Goal: Task Accomplishment & Management: Manage account settings

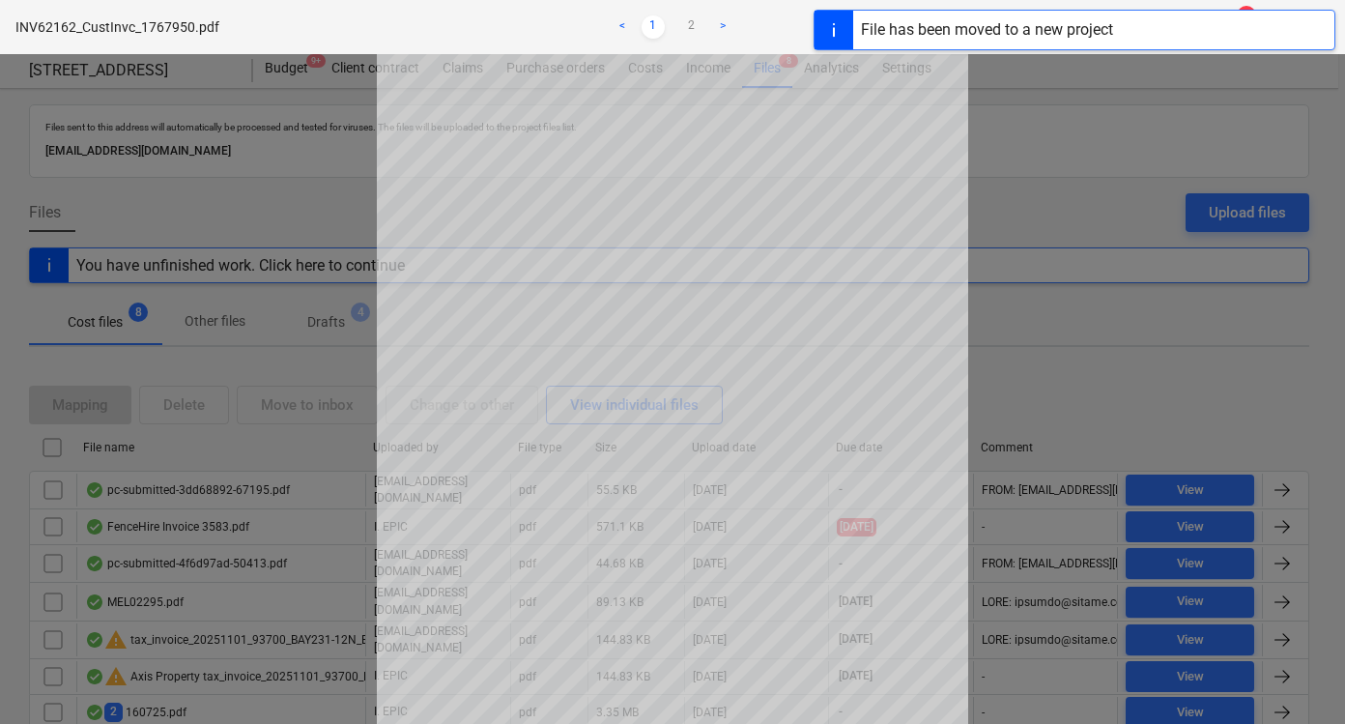
click at [1037, 188] on div at bounding box center [672, 389] width 1345 height 670
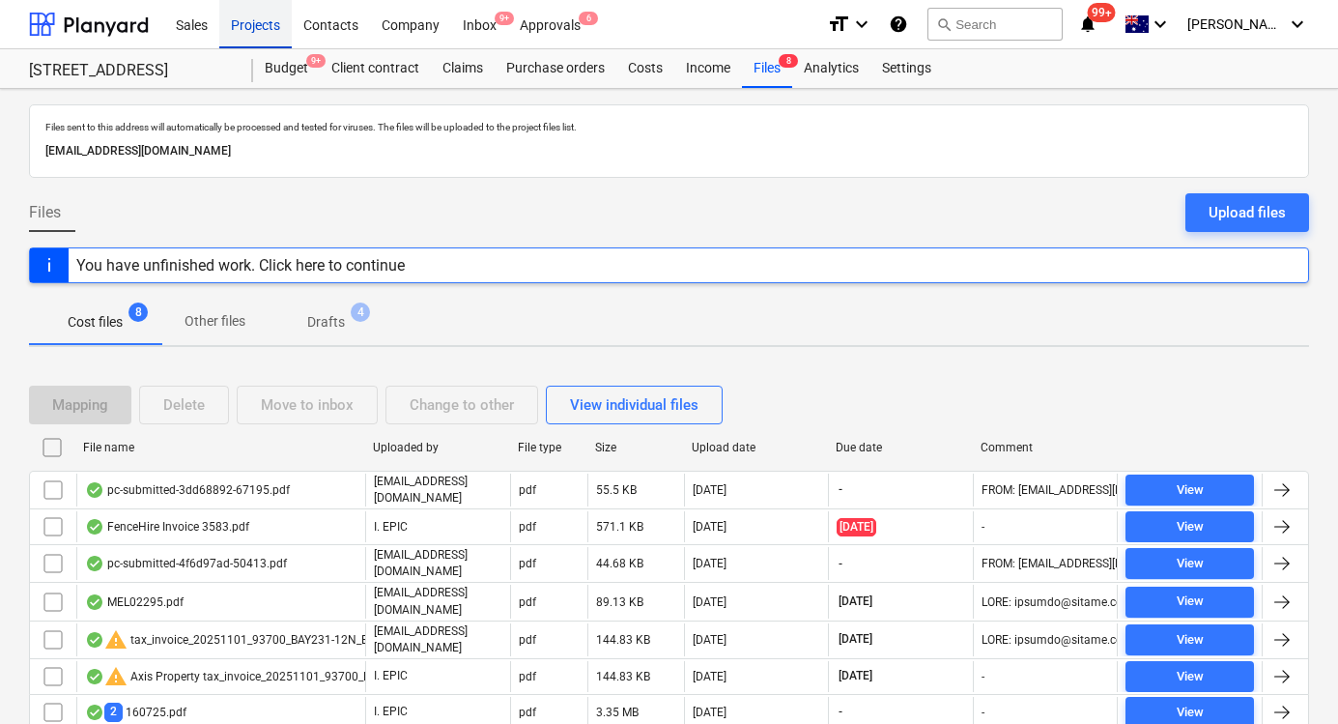
click at [276, 30] on div "Projects" at bounding box center [255, 23] width 72 height 49
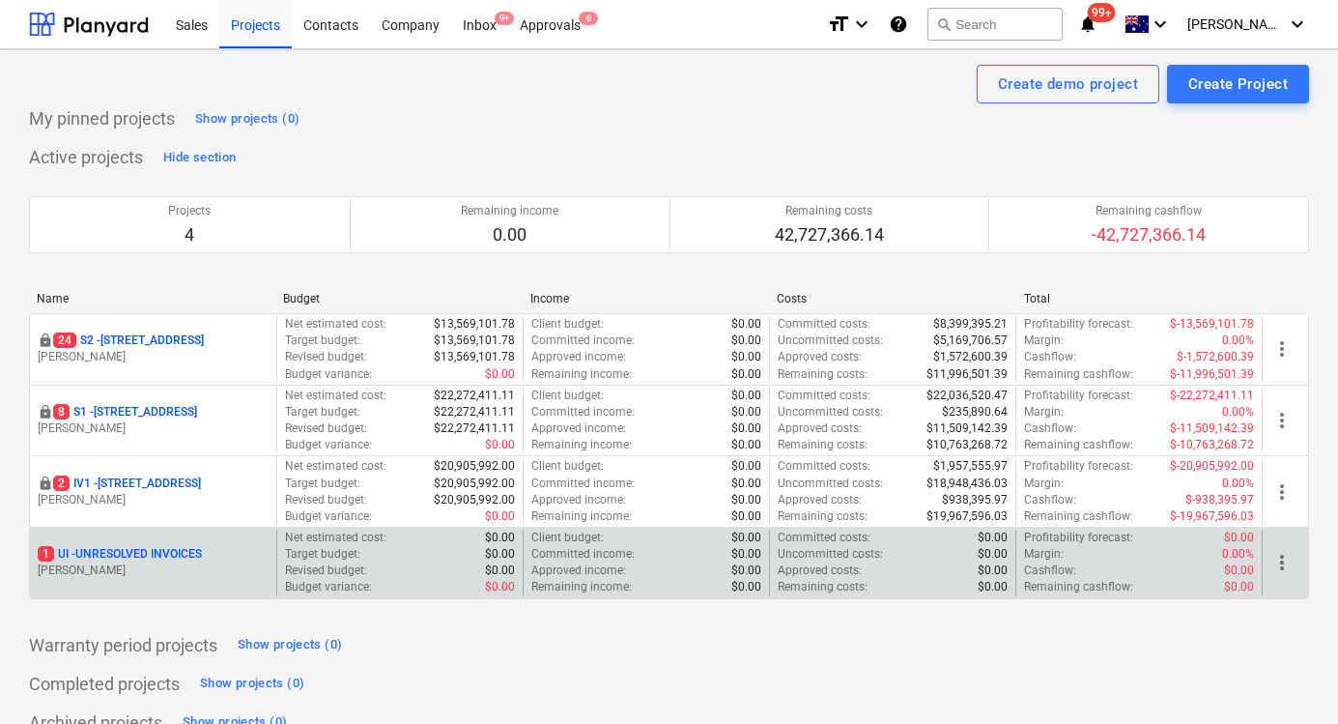
click at [128, 552] on p "1 UI - UNRESOLVED INVOICES" at bounding box center [120, 554] width 164 height 16
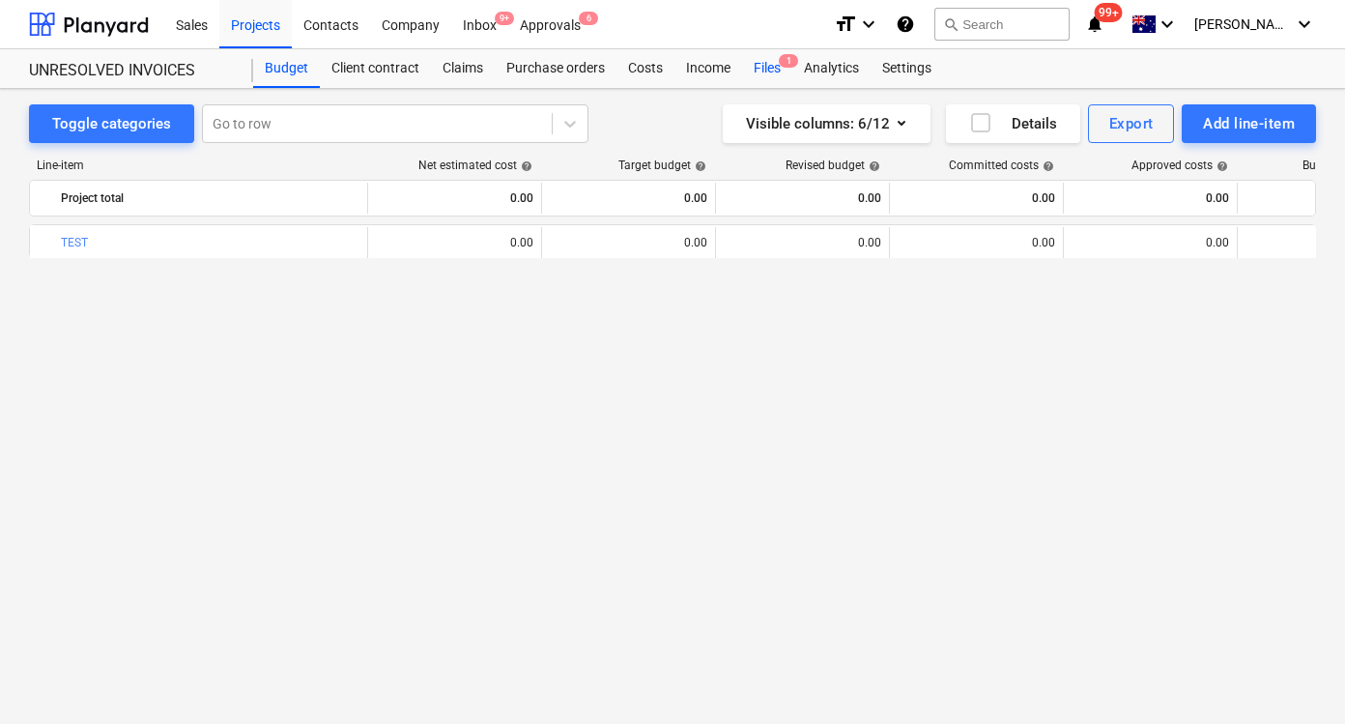
click at [776, 65] on div "Files 1" at bounding box center [767, 68] width 50 height 39
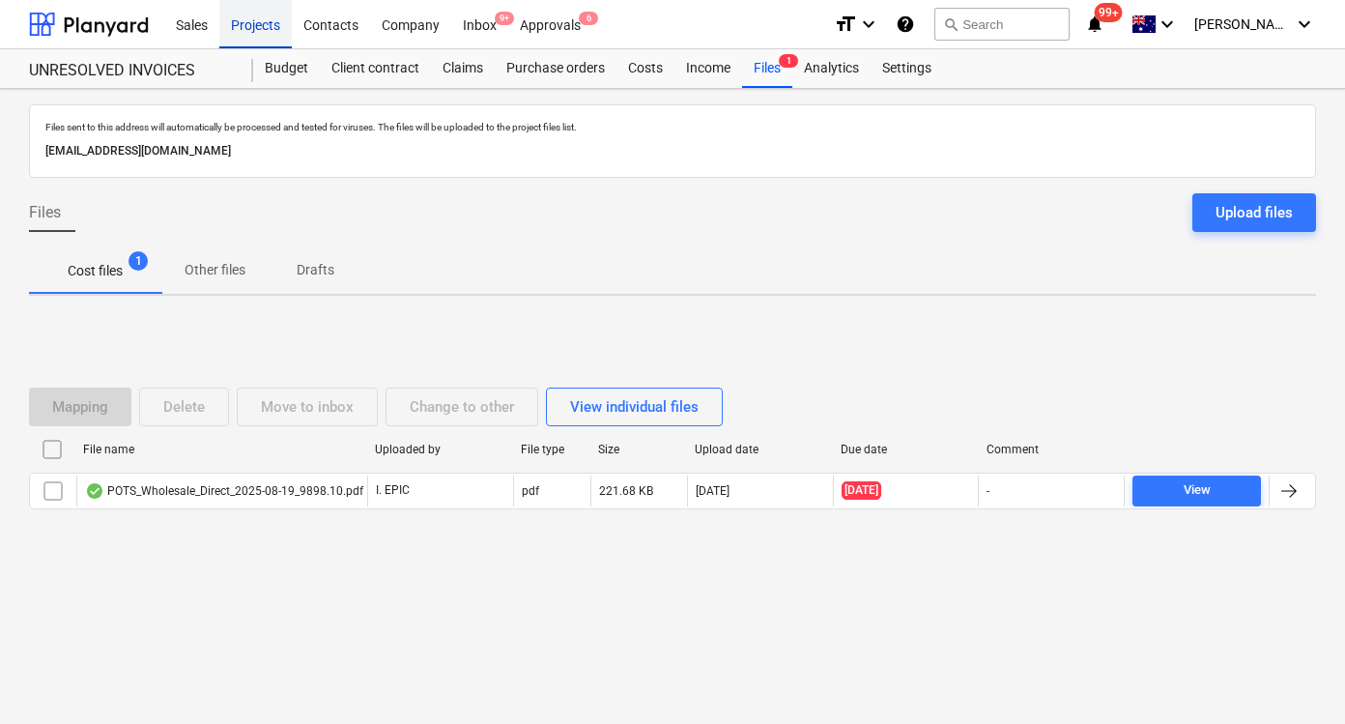
click at [245, 38] on div "Projects" at bounding box center [255, 23] width 72 height 49
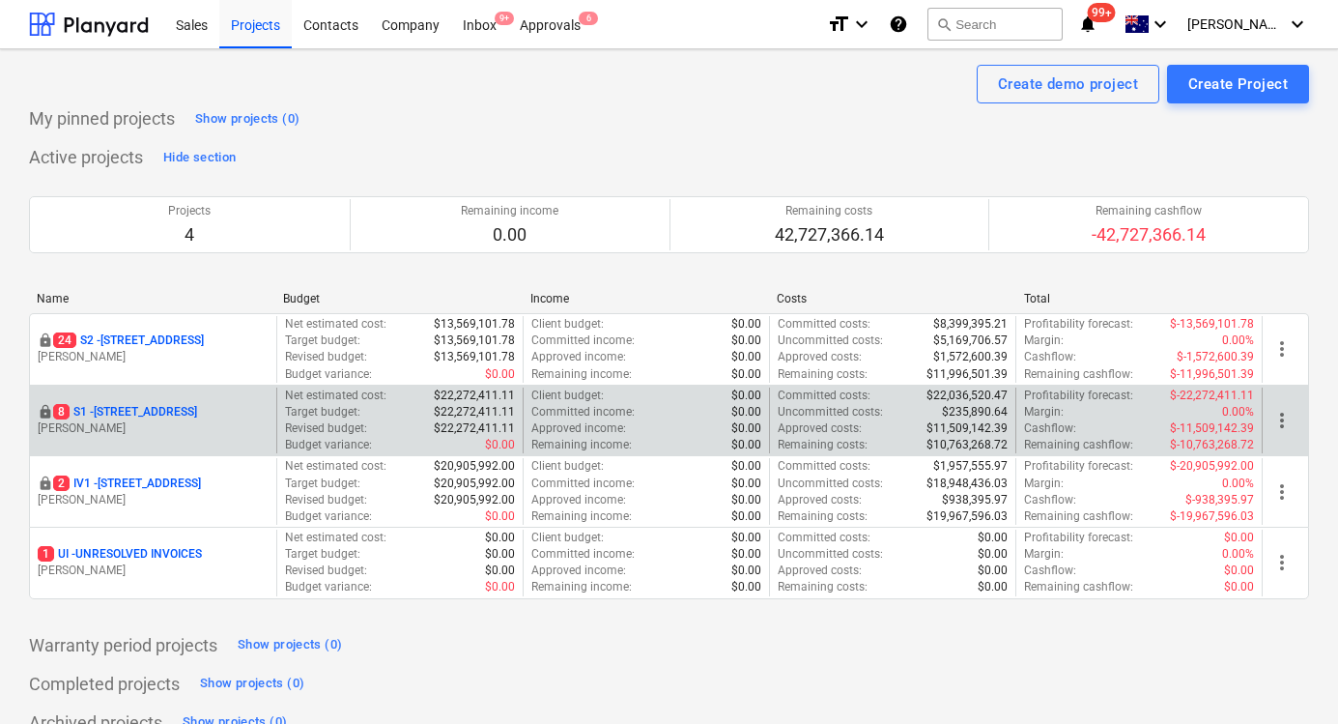
click at [149, 414] on p "[STREET_ADDRESS]" at bounding box center [125, 412] width 144 height 16
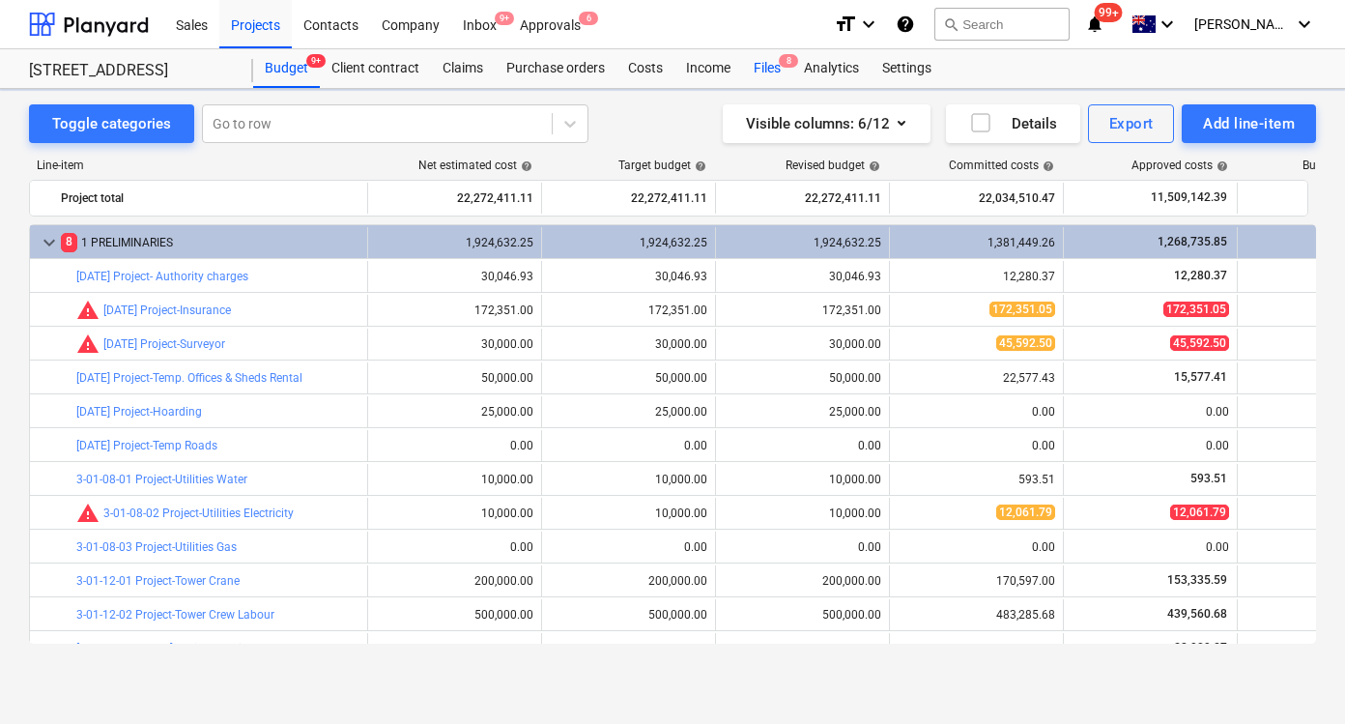
scroll to position [488, 0]
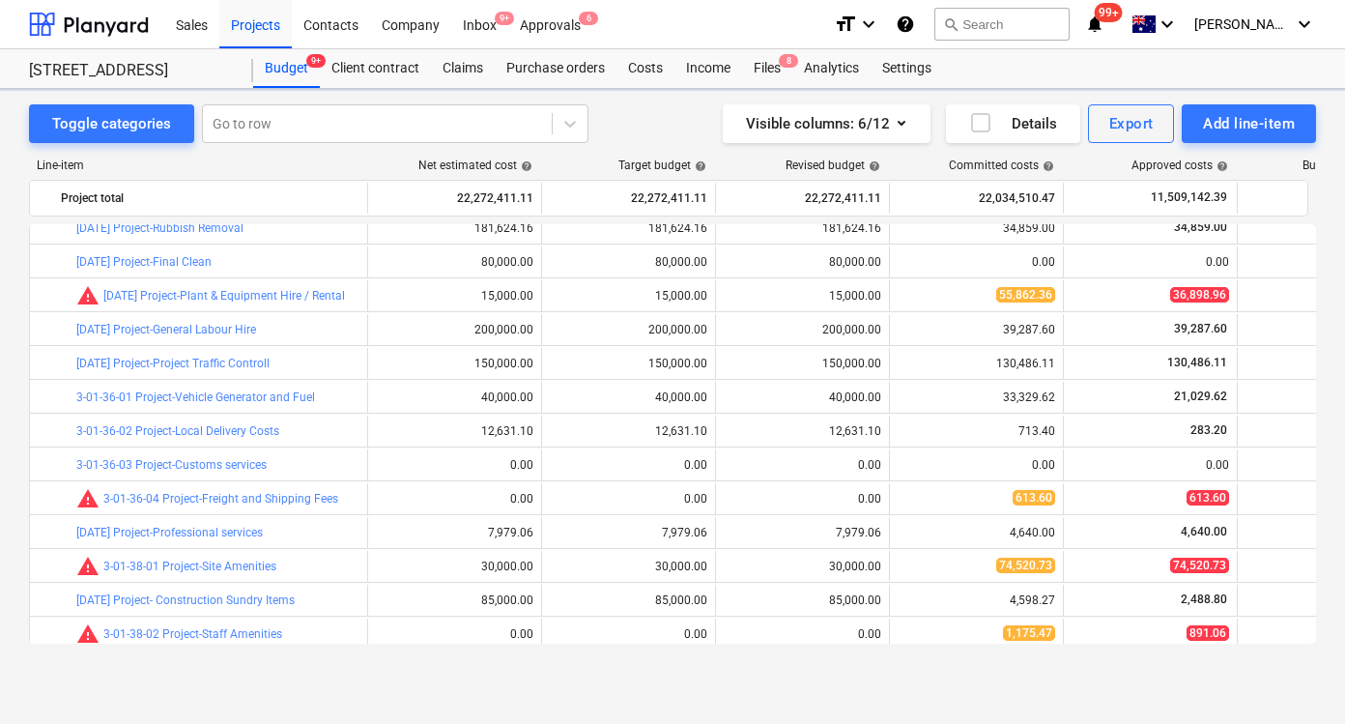
click at [593, 24] on div "Sales Projects Contacts Company Inbox 9+ Approvals 6" at bounding box center [491, 24] width 654 height 48
click at [786, 72] on div "Files 8" at bounding box center [767, 68] width 50 height 39
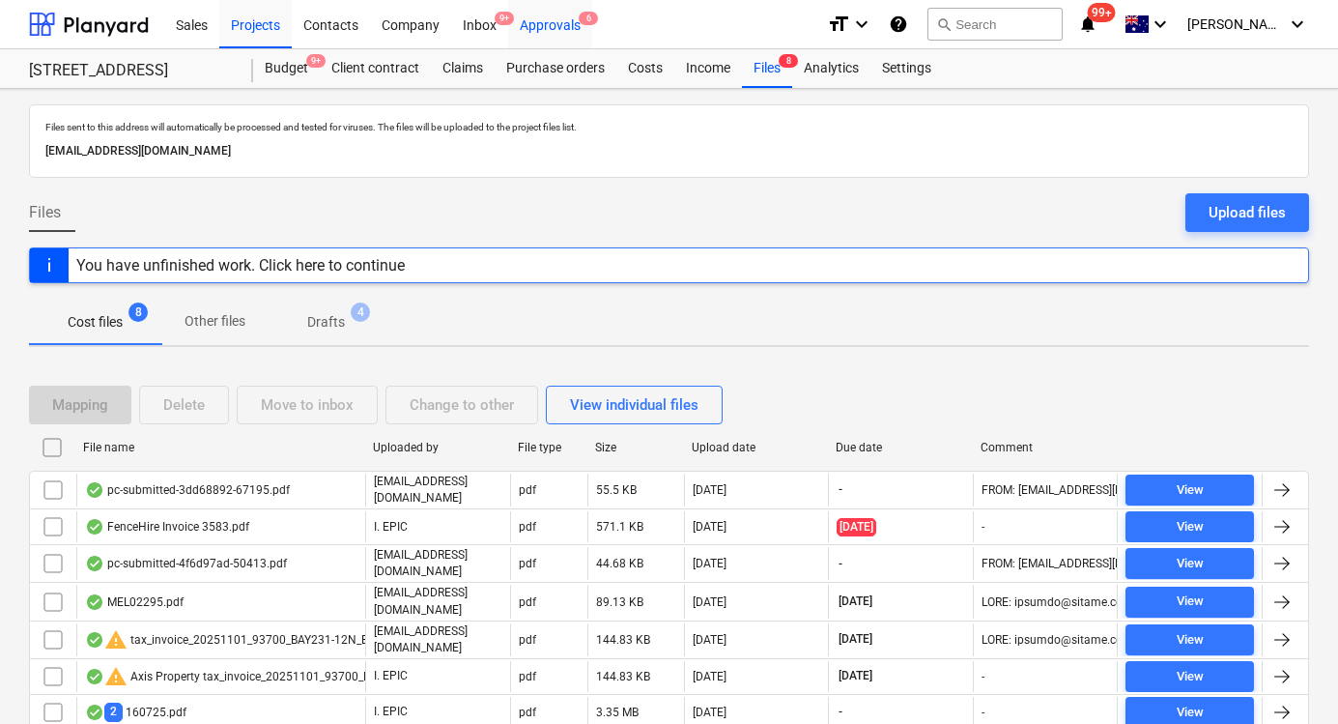
click at [544, 4] on div "Approvals 6" at bounding box center [550, 23] width 84 height 49
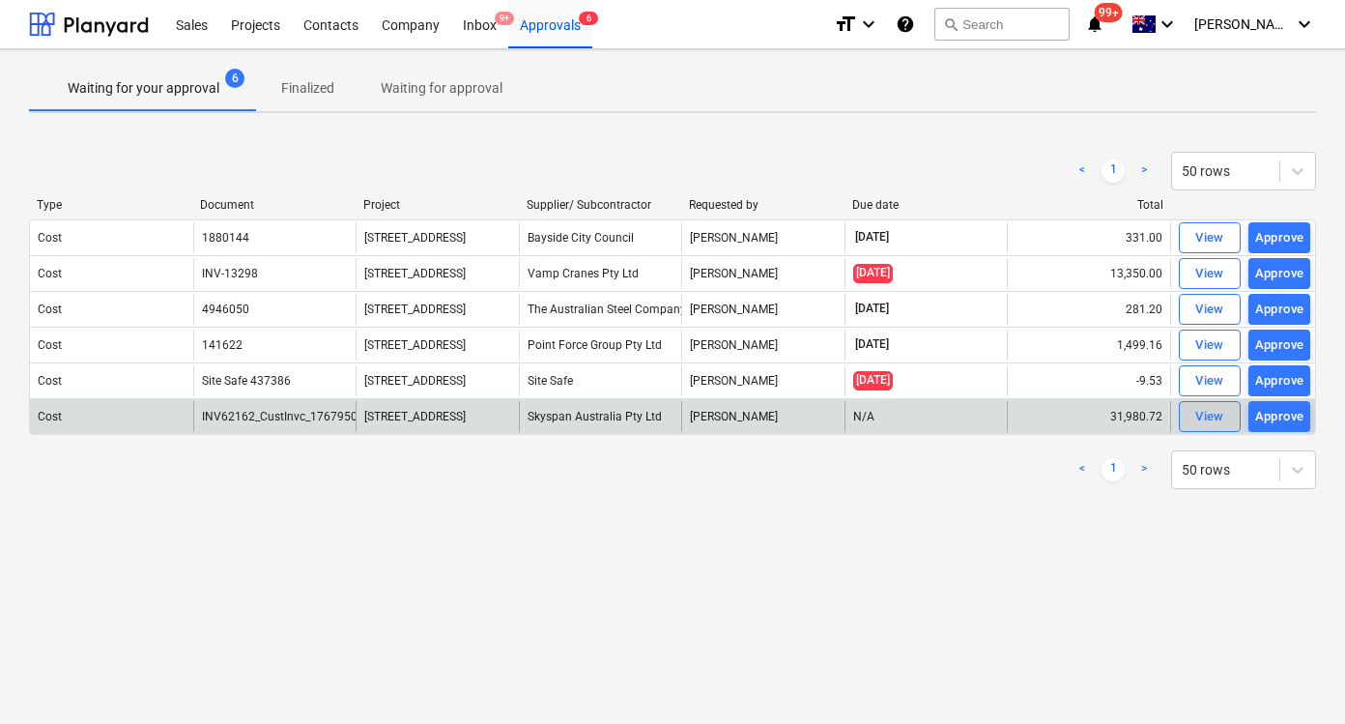
click at [1219, 418] on div "View" at bounding box center [1209, 417] width 29 height 22
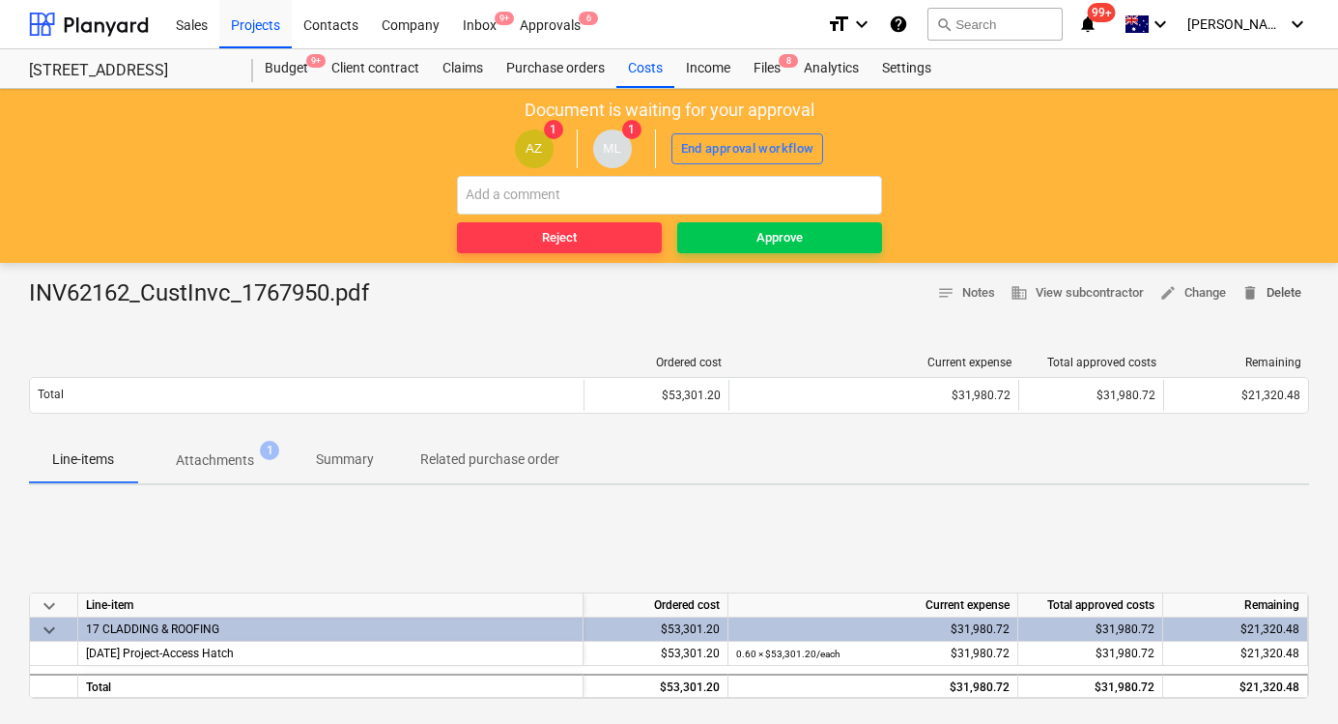
click at [1291, 284] on span "delete Delete" at bounding box center [1272, 293] width 60 height 22
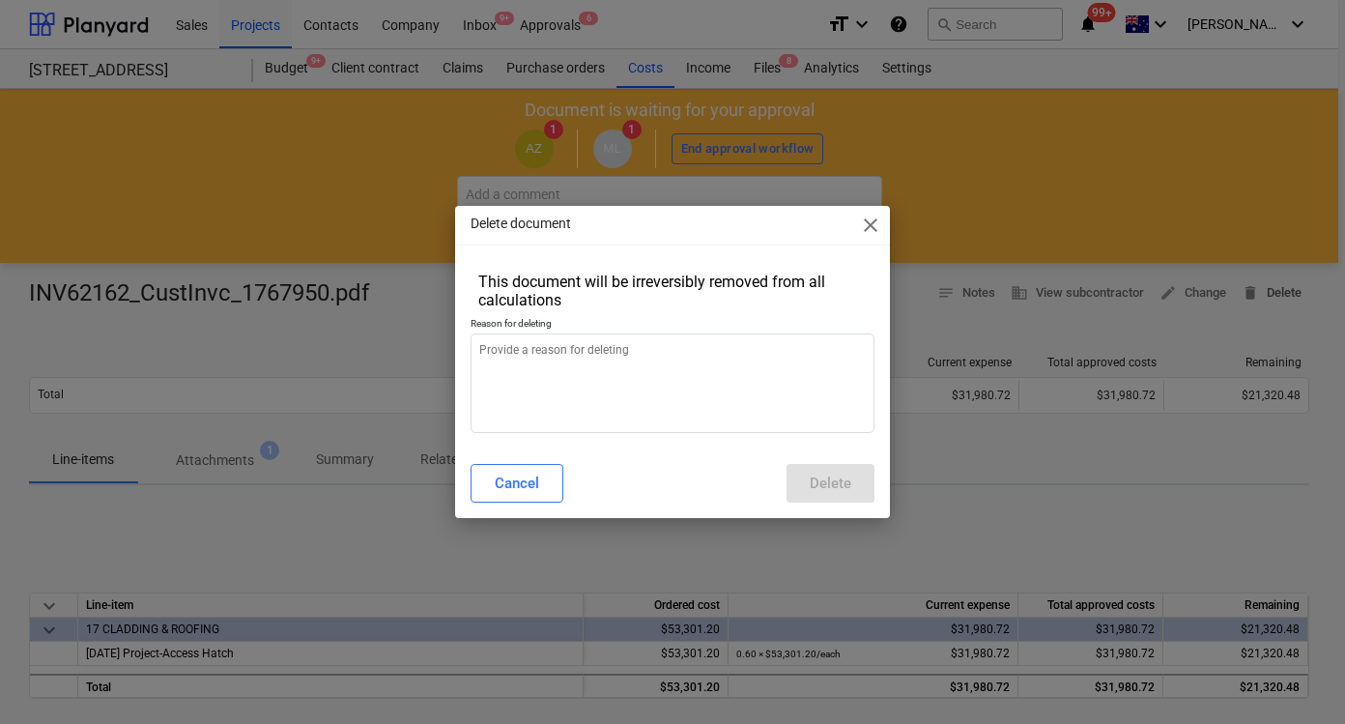
type textarea "x"
click at [740, 399] on textarea at bounding box center [673, 383] width 404 height 100
type textarea "i"
type textarea "x"
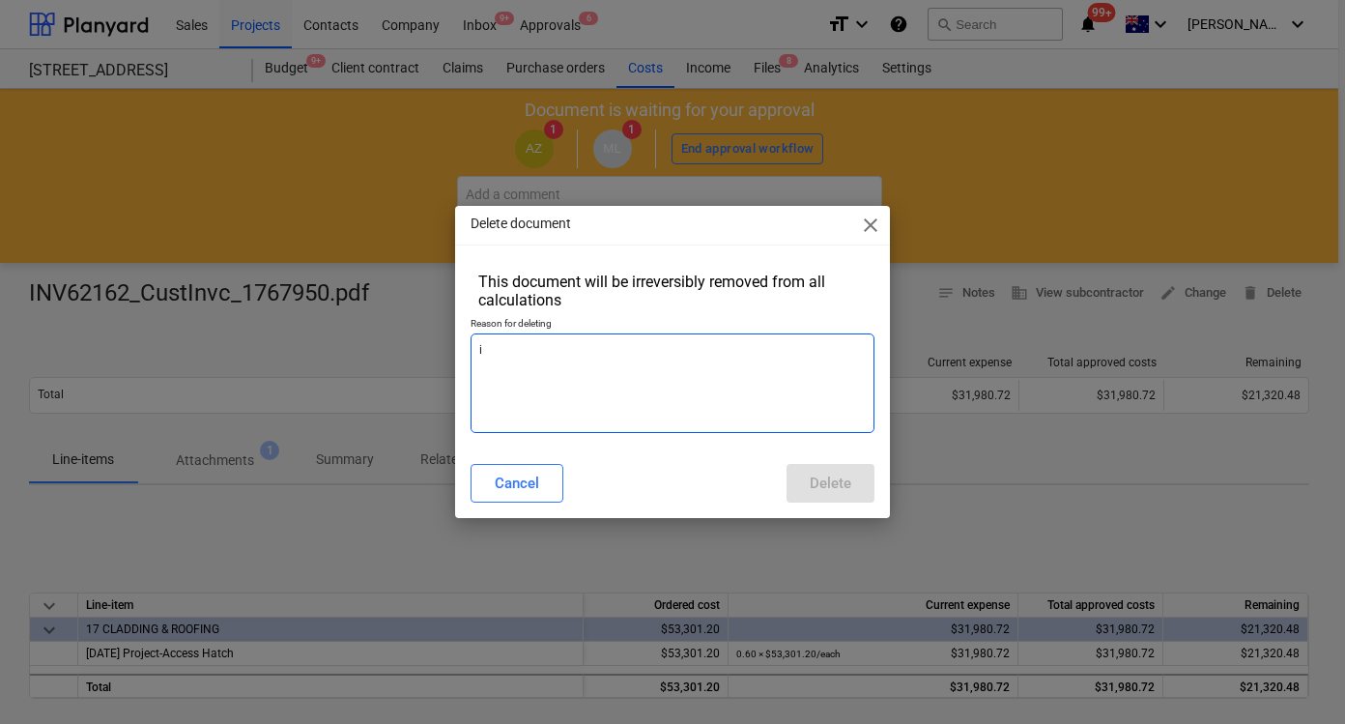
type textarea "in"
type textarea "x"
type textarea "inc"
type textarea "x"
type textarea "inco"
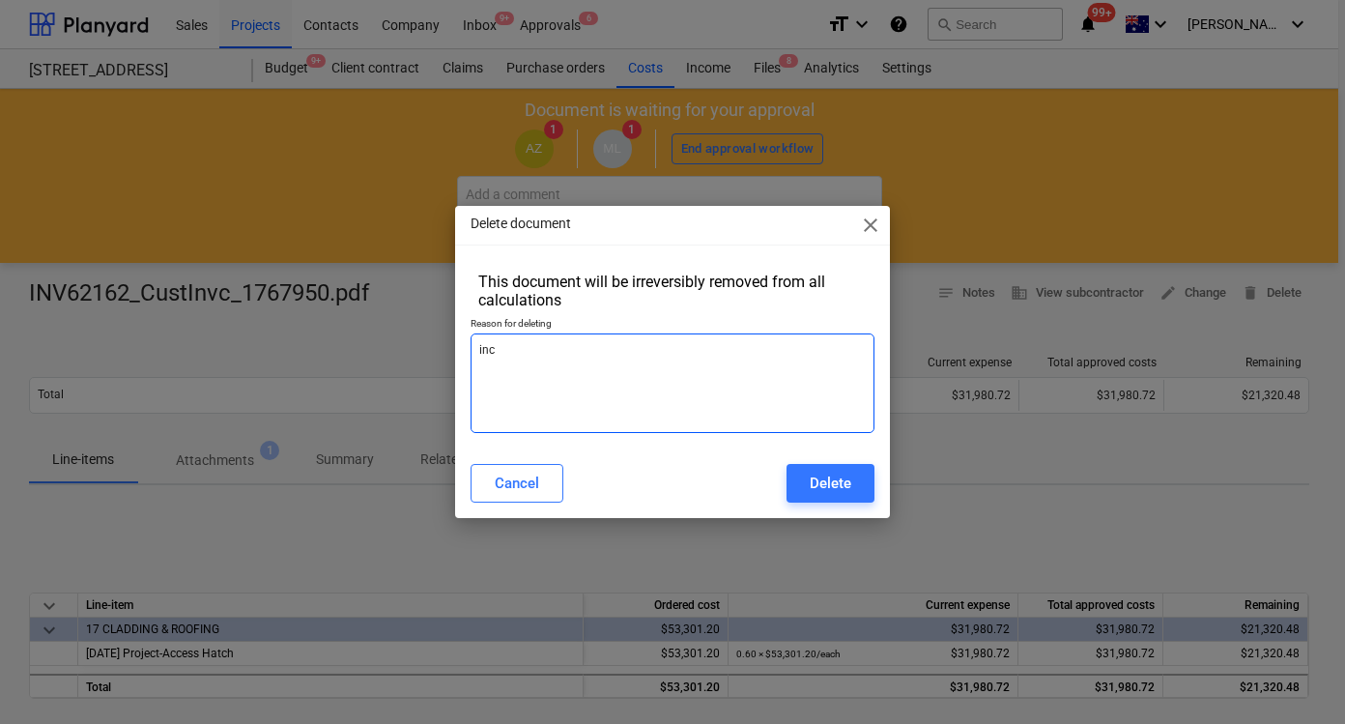
type textarea "x"
type textarea "incor"
type textarea "x"
type textarea "incorr"
type textarea "x"
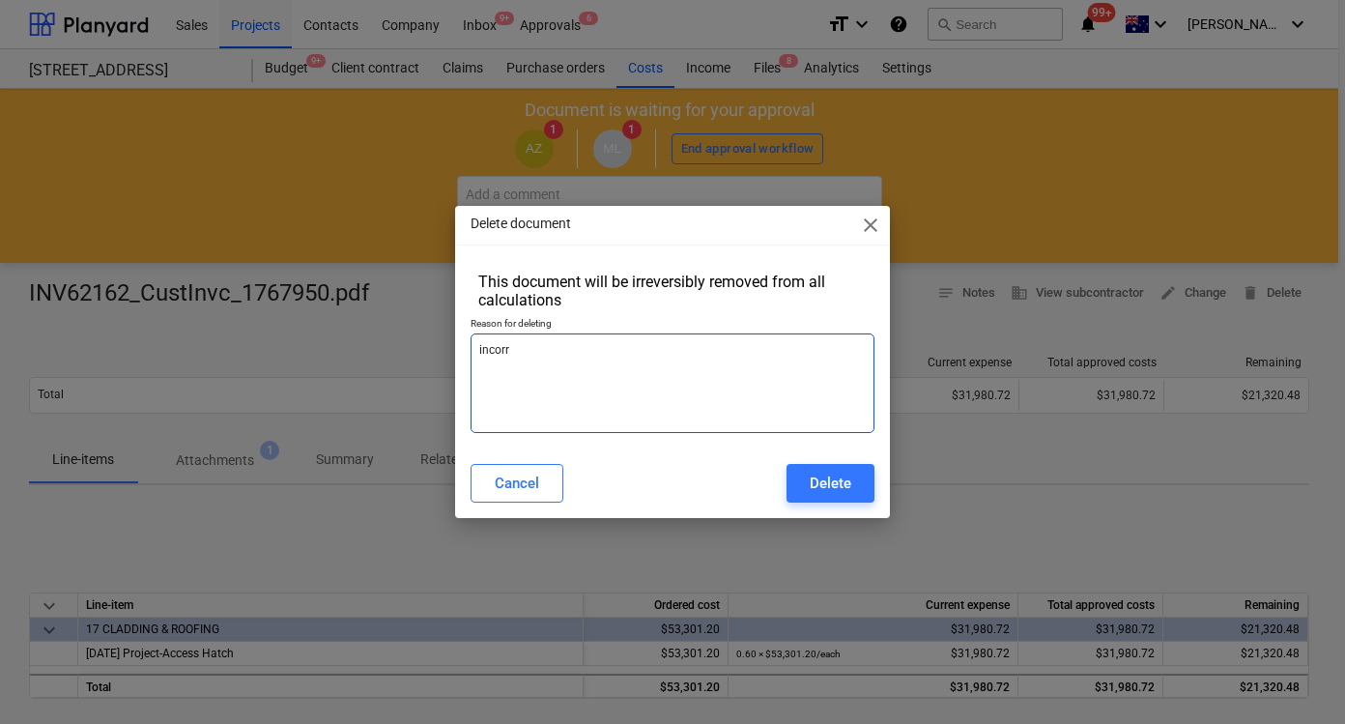
type textarea "incorre"
type textarea "x"
type textarea "incorrec"
type textarea "x"
type textarea "incorrect"
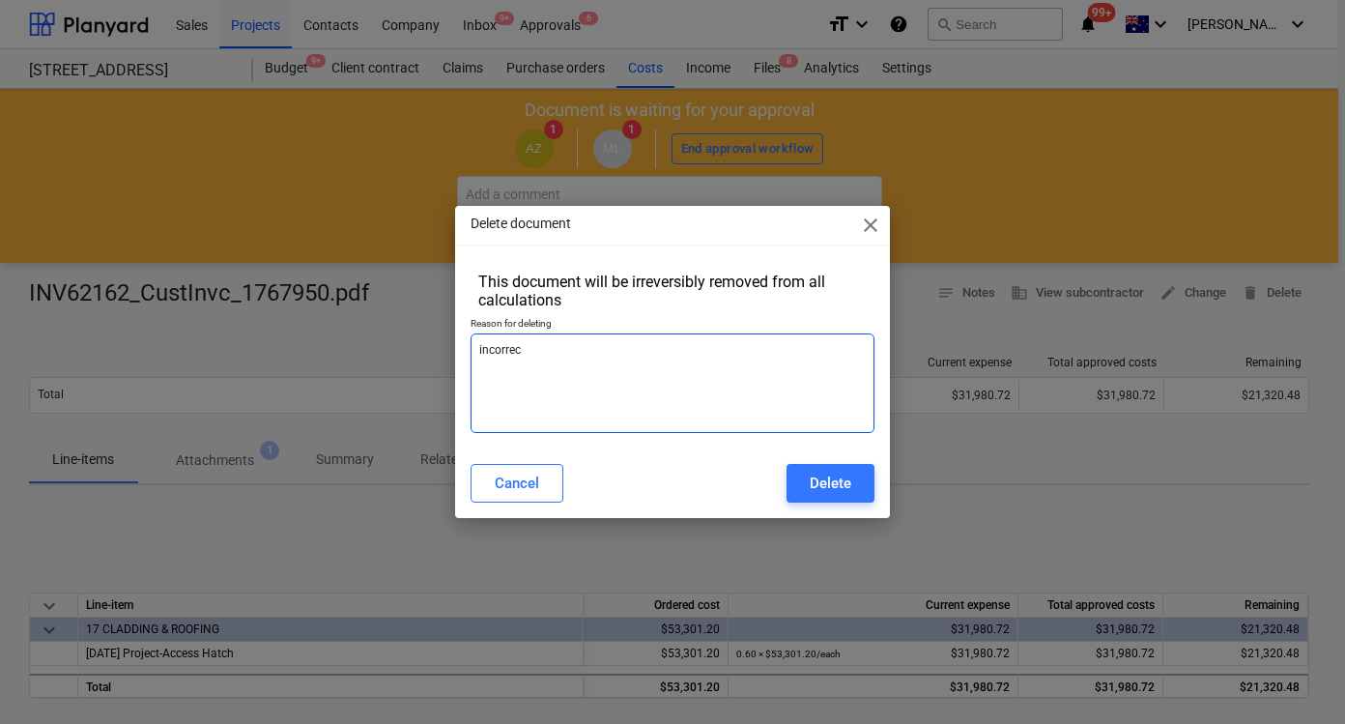
type textarea "x"
type textarea "incorrectl"
type textarea "x"
type textarea "incorrectly"
type textarea "x"
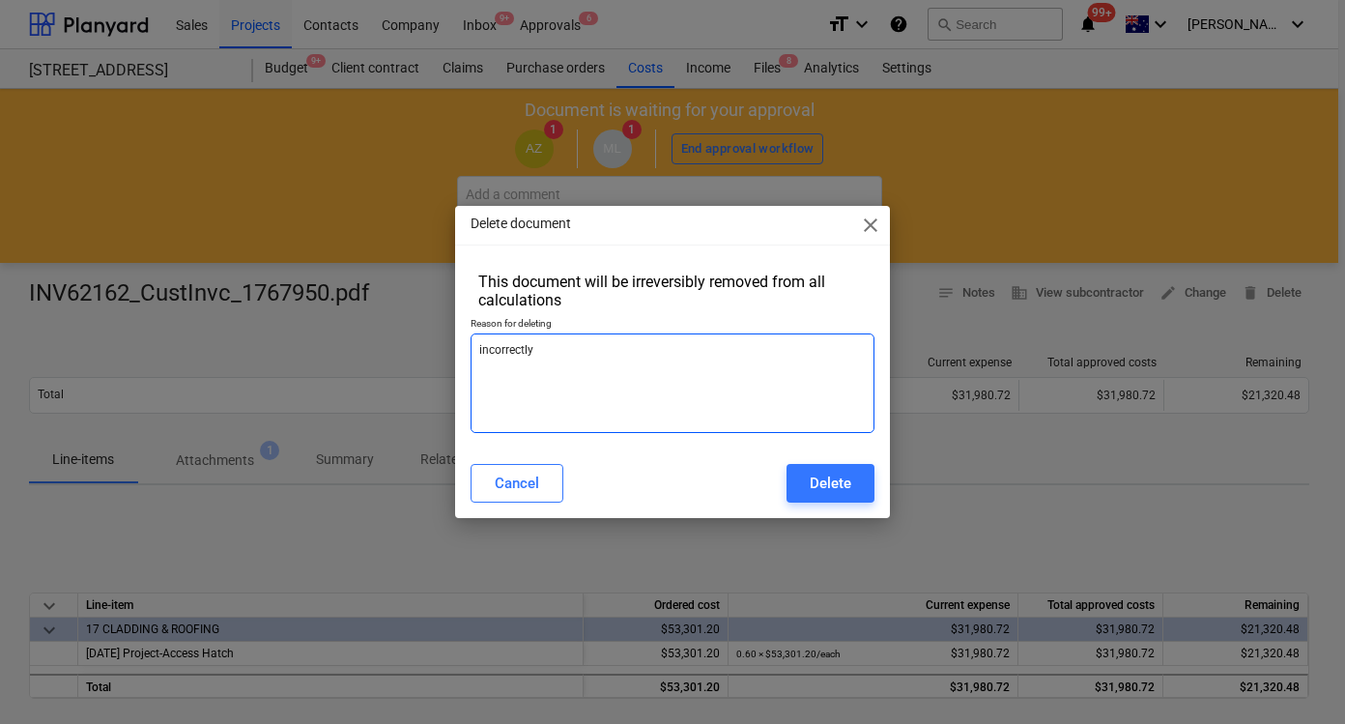
type textarea "incorrectly"
type textarea "x"
type textarea "incorrectly p"
type textarea "x"
type textarea "incorrectly pr"
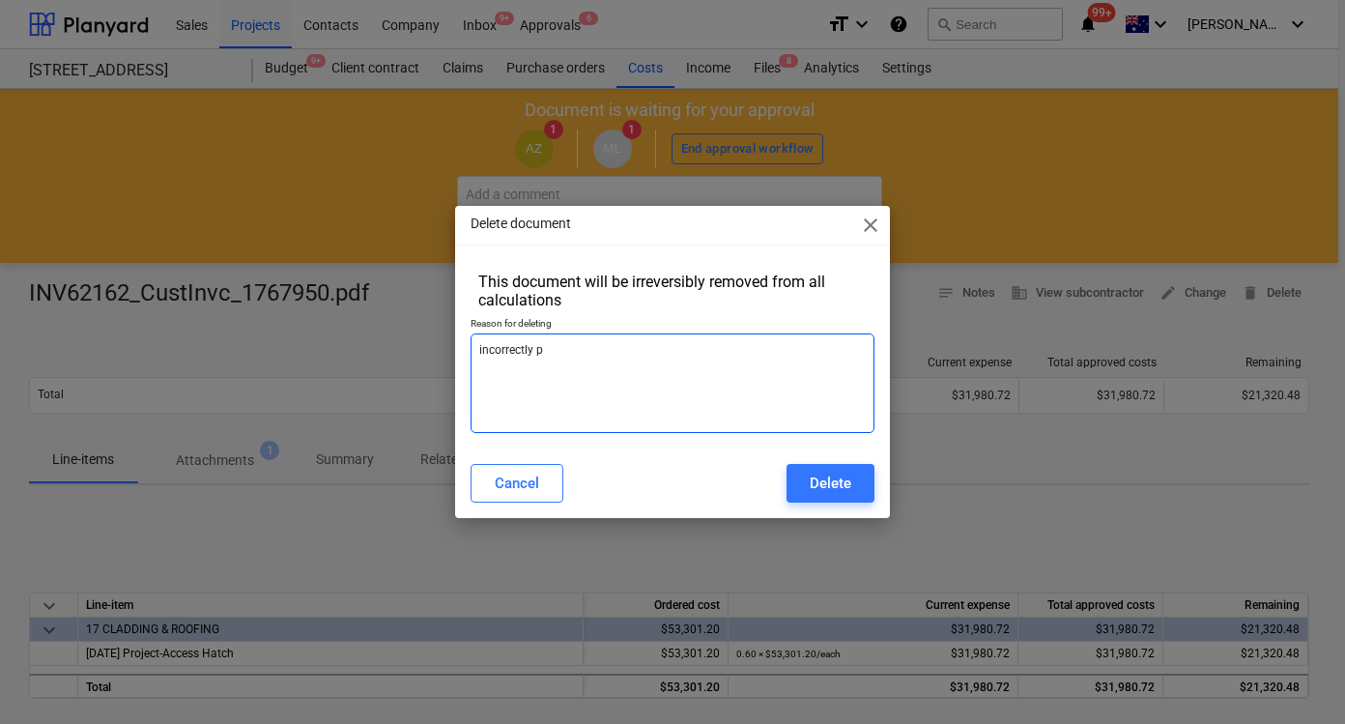
type textarea "x"
type textarea "incorrectly pro"
type textarea "x"
type textarea "incorrectly proc"
type textarea "x"
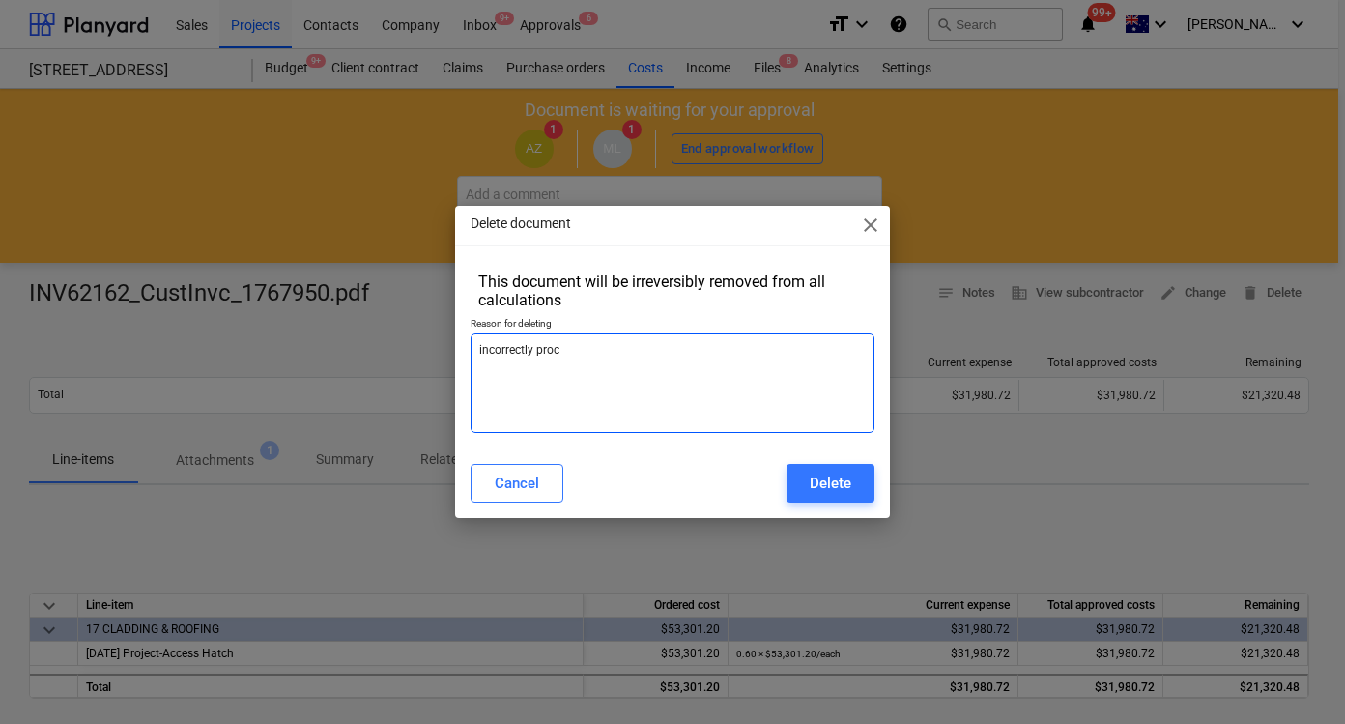
type textarea "incorrectly procs"
type textarea "x"
type textarea "incorrectly procse"
type textarea "x"
type textarea "incorrectly procsee"
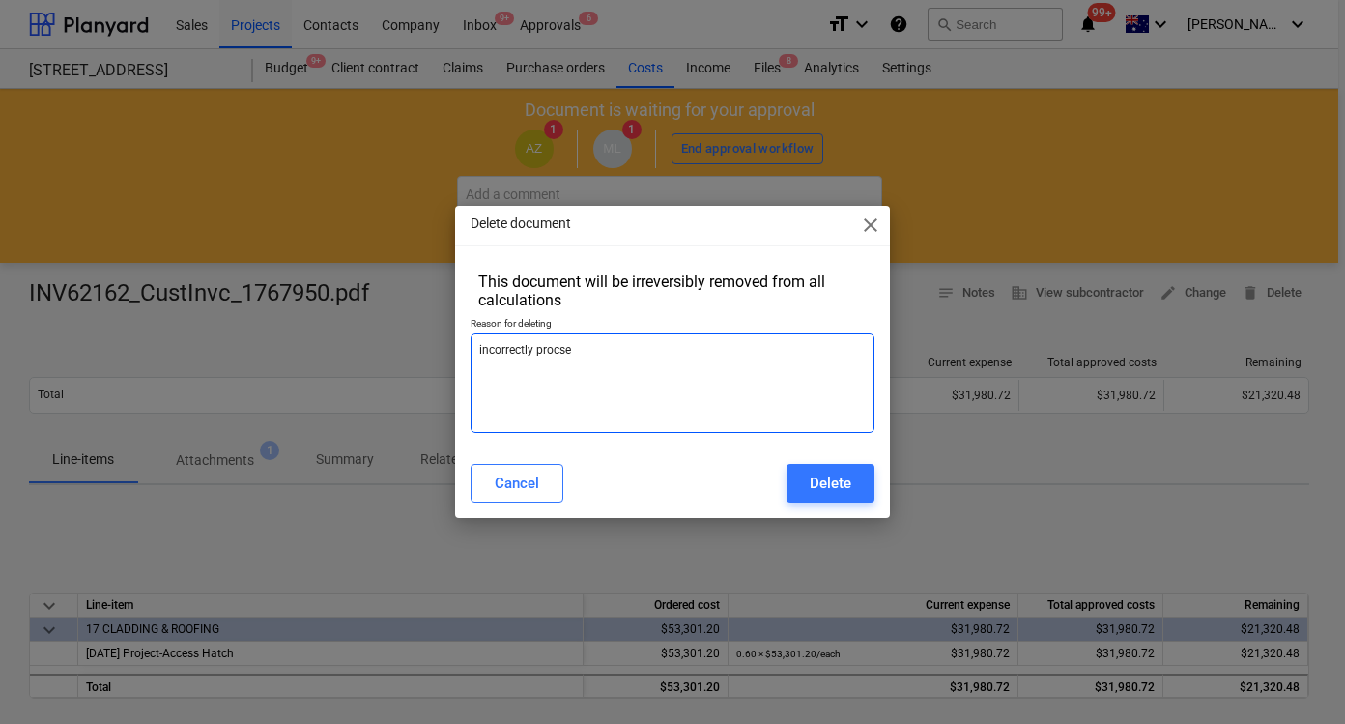
type textarea "x"
type textarea "incorrectly procse"
type textarea "x"
type textarea "incorrectly procs"
type textarea "x"
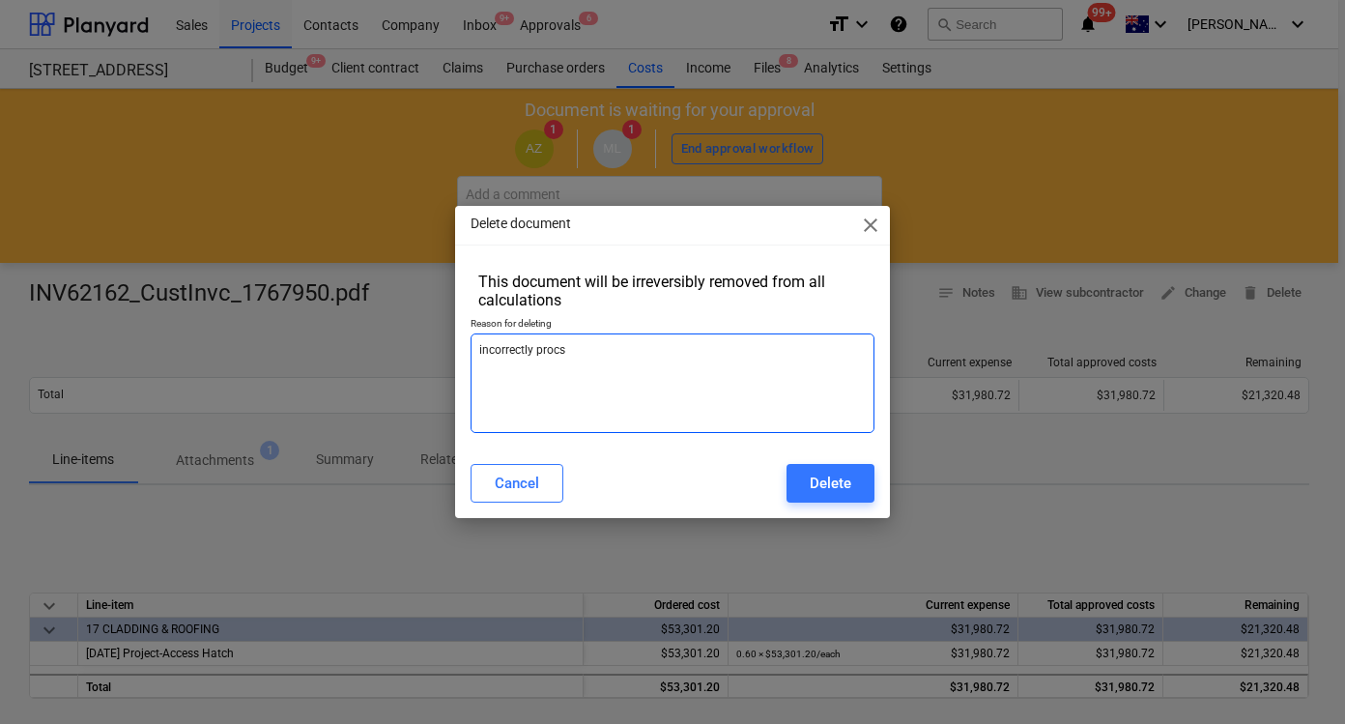
type textarea "incorrectly procss"
type textarea "x"
type textarea "incorrectly procsse"
type textarea "x"
type textarea "incorrectly procssed"
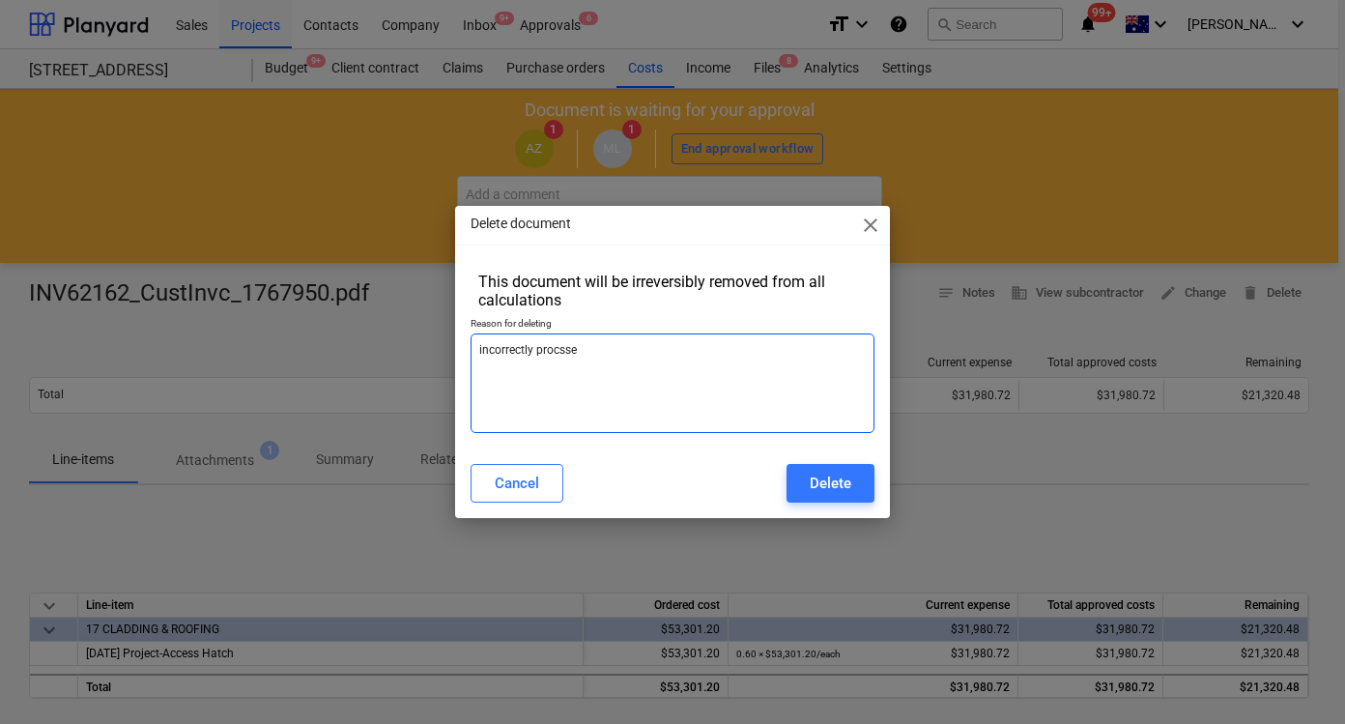
type textarea "x"
click at [751, 406] on textarea "incorrectly procssed" at bounding box center [673, 383] width 404 height 100
type textarea "incorrectly procssed"
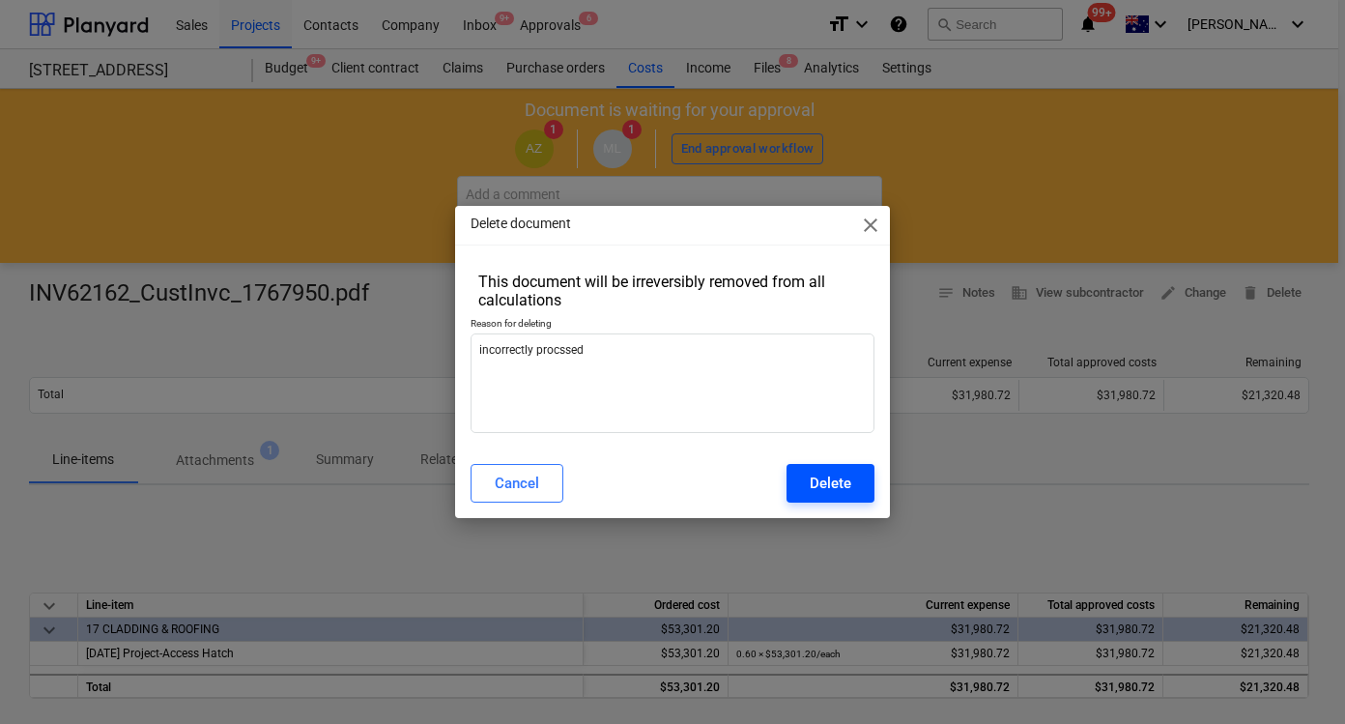
click at [810, 474] on div "Delete" at bounding box center [831, 483] width 42 height 25
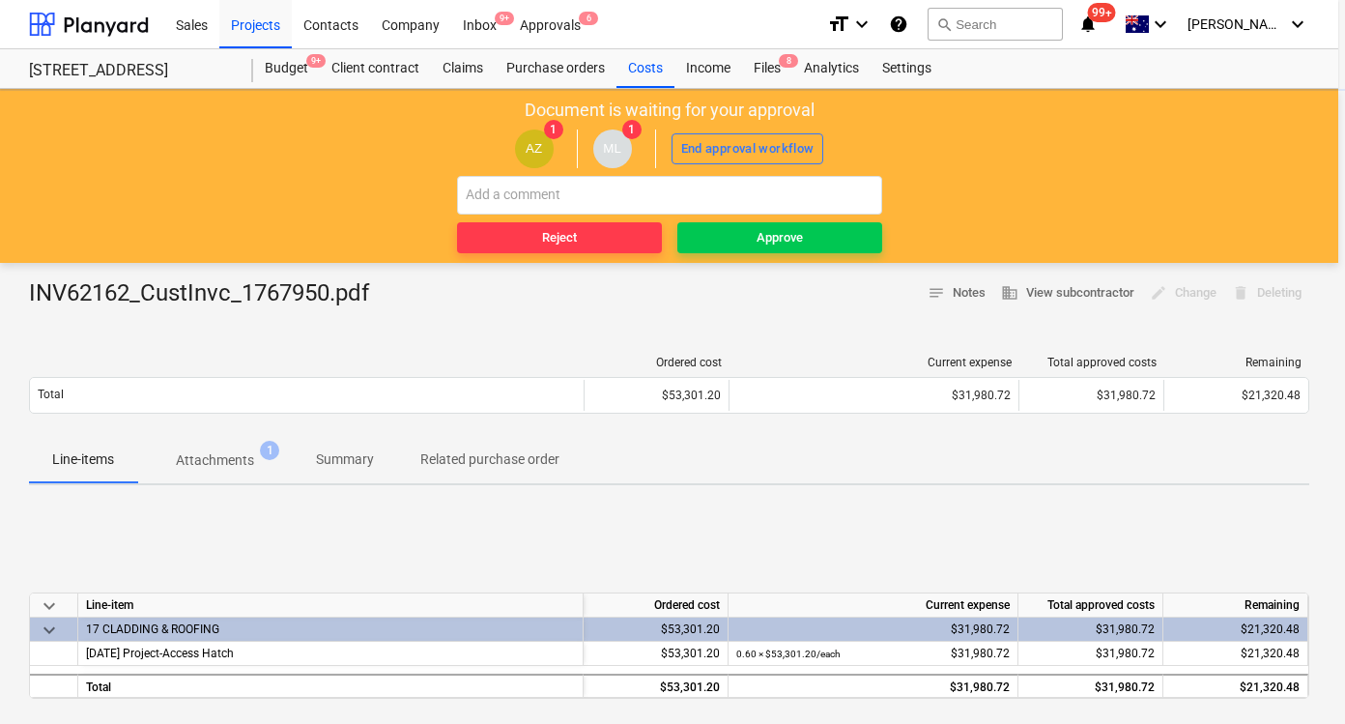
type textarea "x"
